Goal: Find specific page/section: Find specific page/section

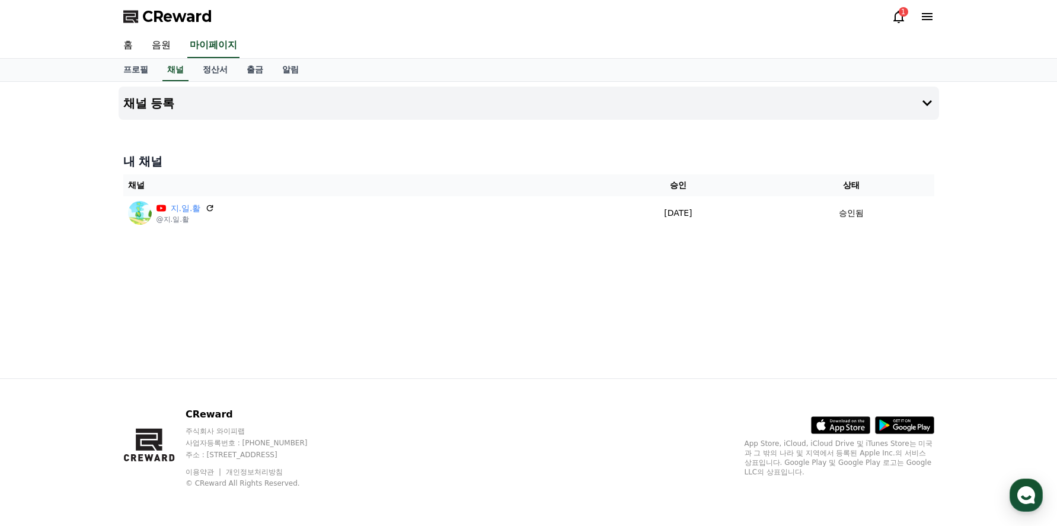
click at [898, 11] on div "1" at bounding box center [902, 11] width 9 height 9
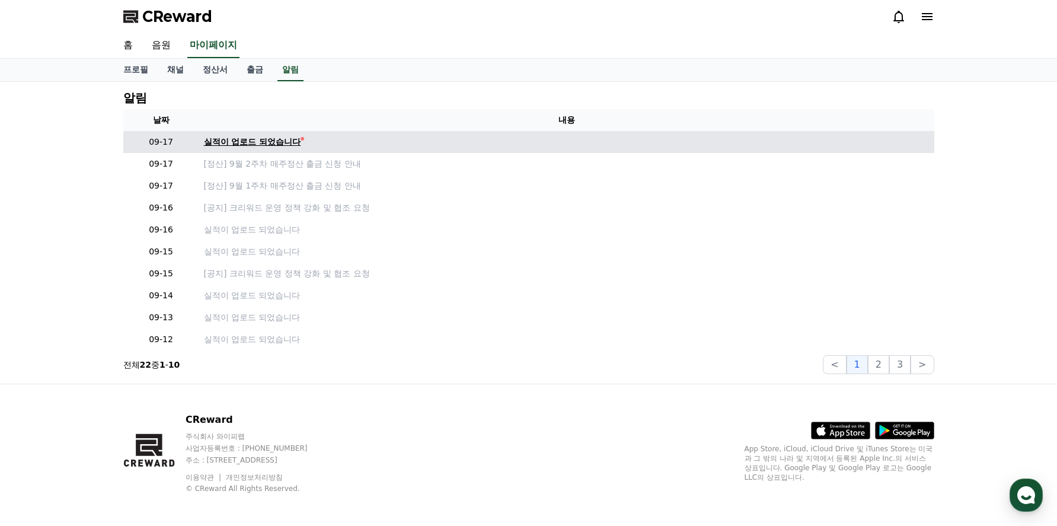
click at [294, 137] on div "실적이 업로드 되었습니다" at bounding box center [252, 142] width 97 height 12
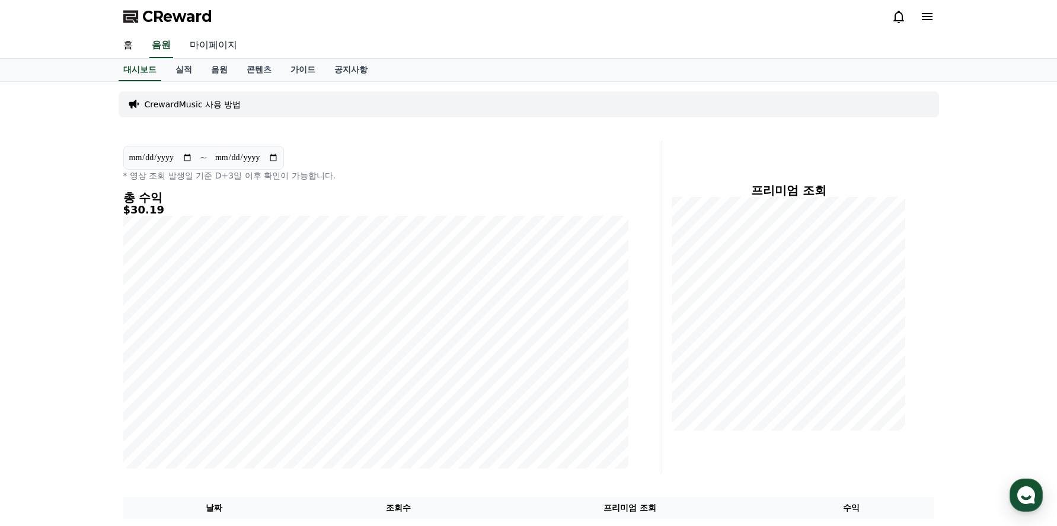
click at [204, 45] on link "마이페이지" at bounding box center [213, 45] width 66 height 25
select select "**********"
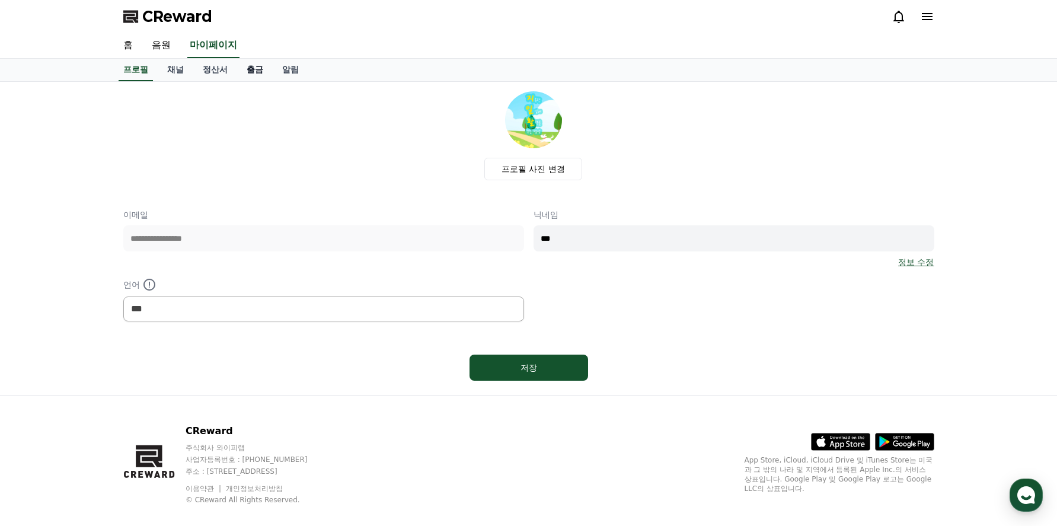
click at [260, 71] on link "출금" at bounding box center [255, 70] width 36 height 23
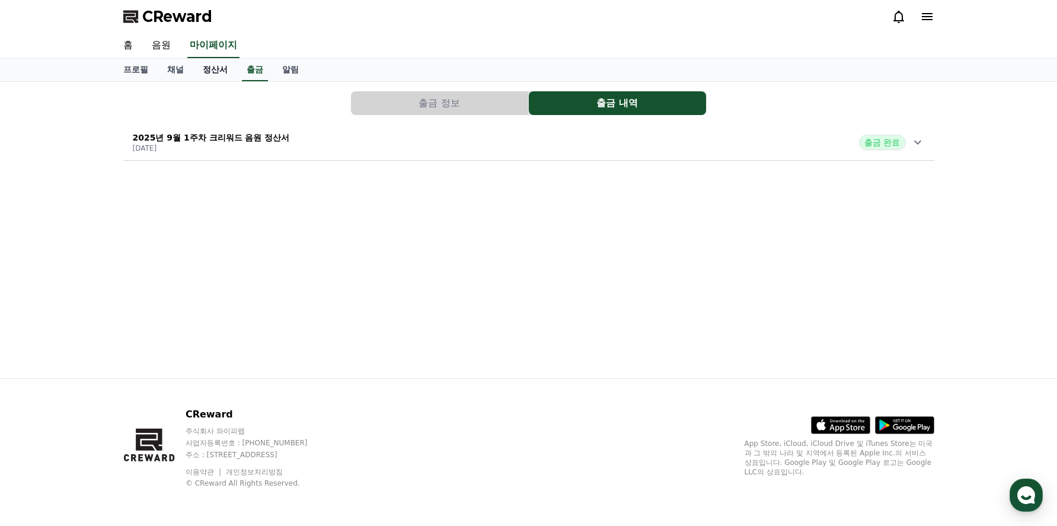
click at [215, 72] on link "정산서" at bounding box center [215, 70] width 44 height 23
